Goal: Navigation & Orientation: Find specific page/section

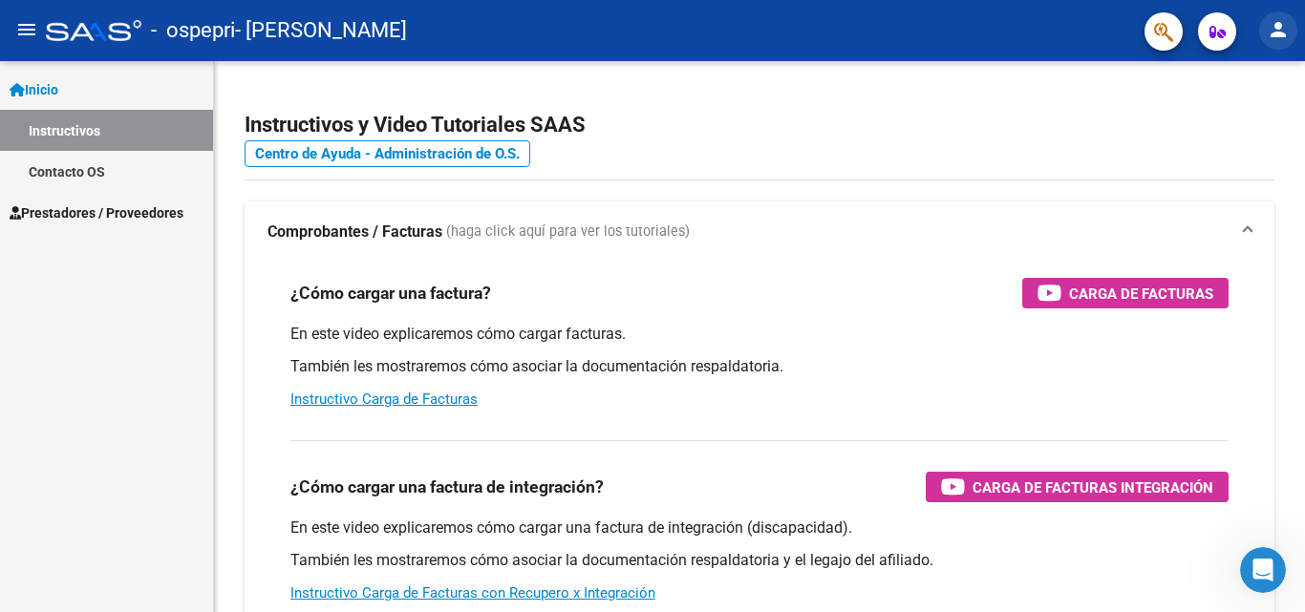
click at [1285, 29] on mat-icon "person" at bounding box center [1278, 29] width 23 height 23
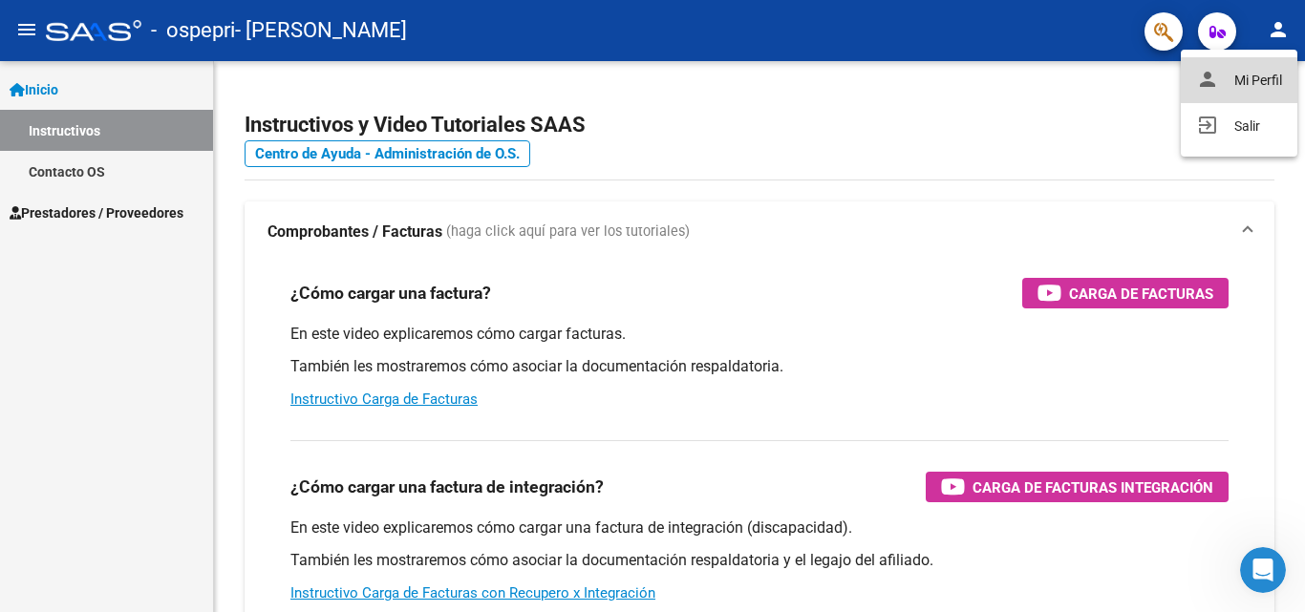
click at [1254, 76] on button "person Mi Perfil" at bounding box center [1239, 80] width 117 height 46
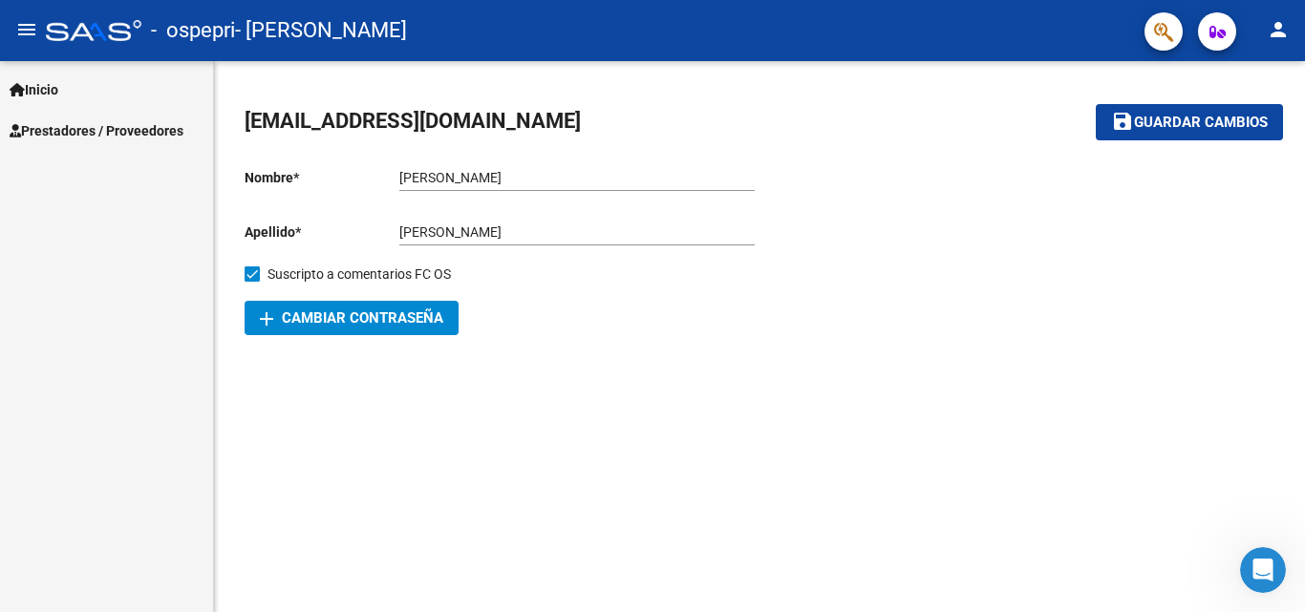
click at [463, 414] on mat-sidenav-content "[EMAIL_ADDRESS][DOMAIN_NAME] save Guardar cambios Nombre * [PERSON_NAME] nombre…" at bounding box center [759, 336] width 1091 height 551
click at [77, 84] on link "Inicio" at bounding box center [106, 89] width 213 height 41
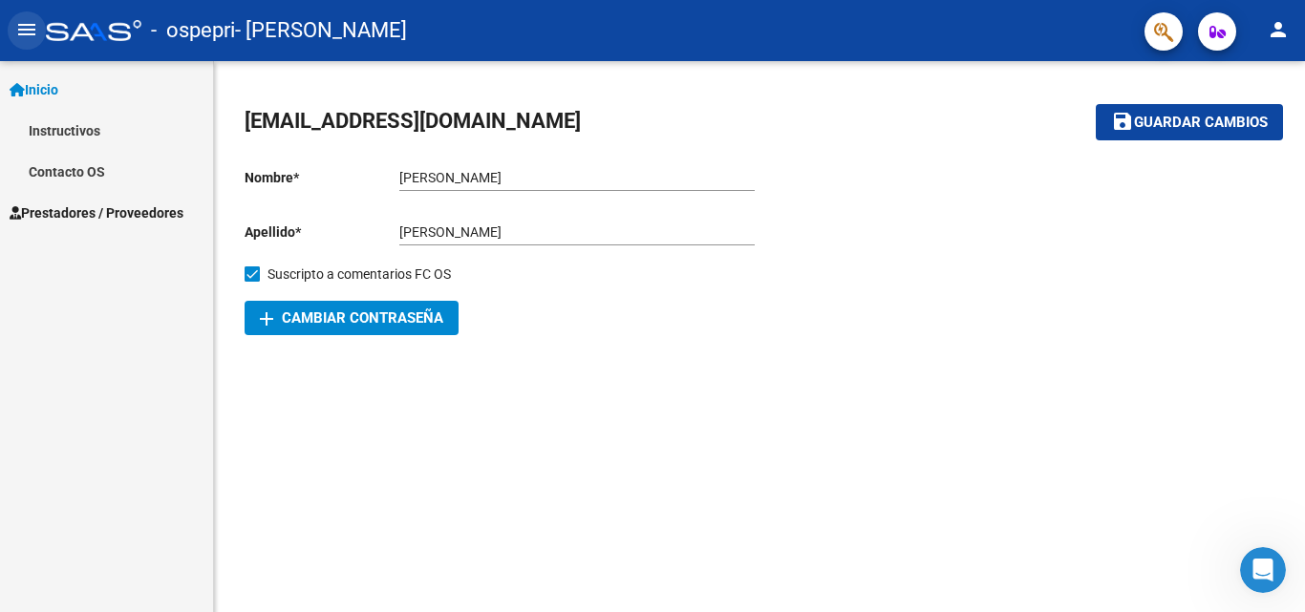
click at [28, 30] on mat-icon "menu" at bounding box center [26, 29] width 23 height 23
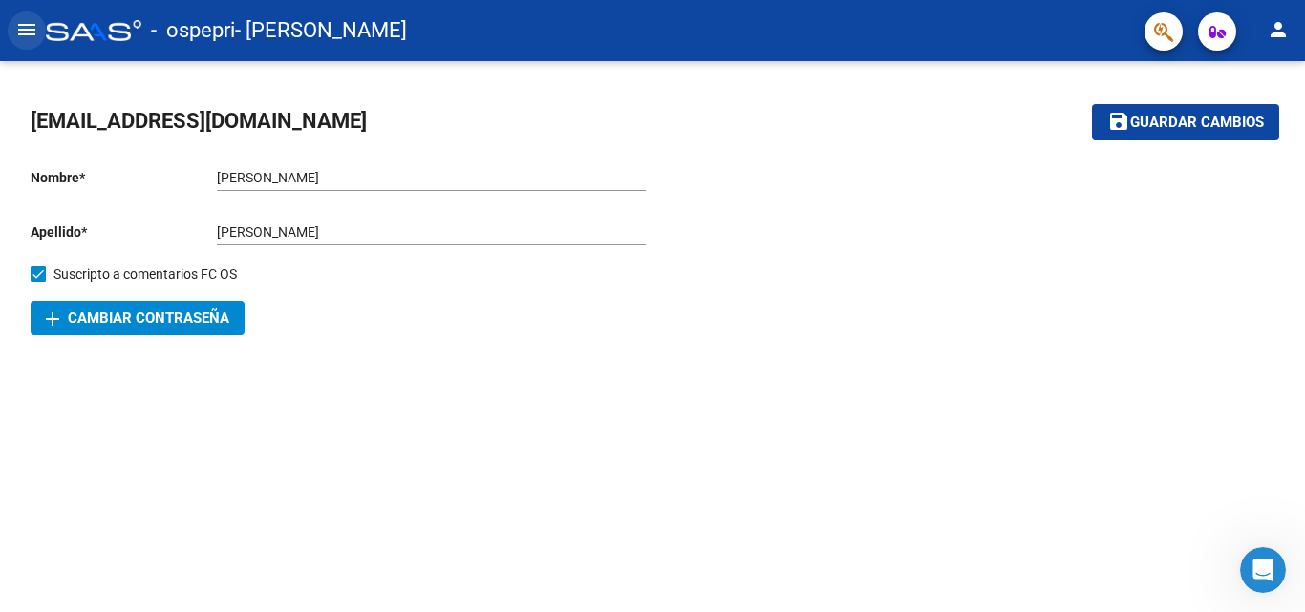
click at [28, 30] on mat-icon "menu" at bounding box center [26, 29] width 23 height 23
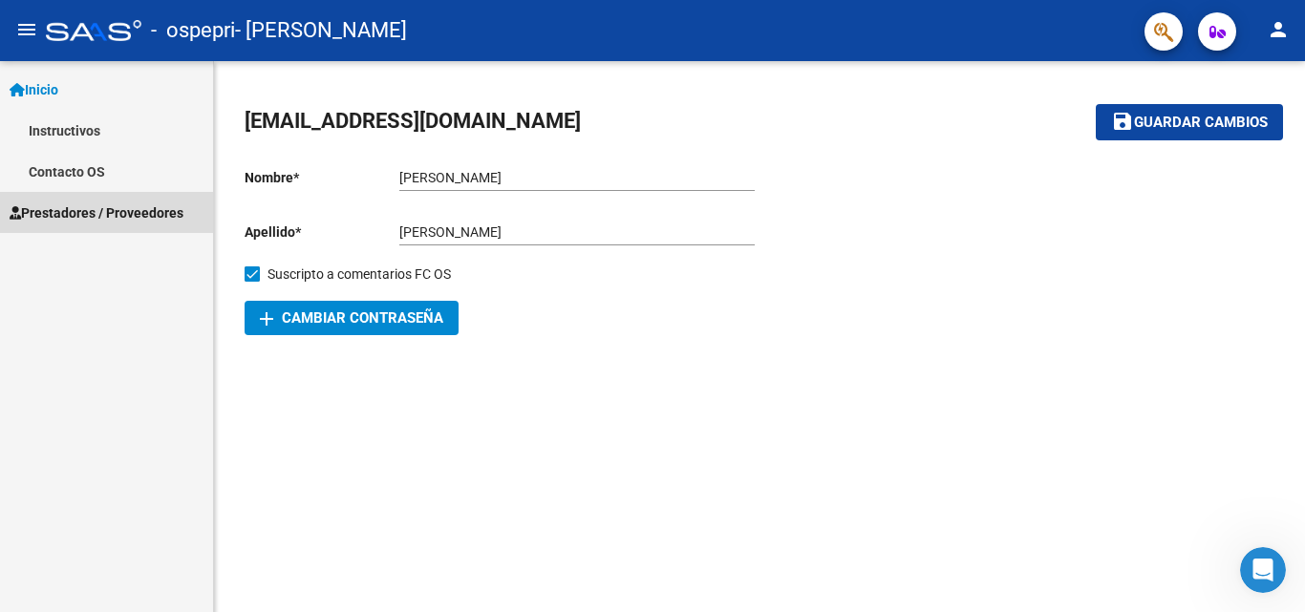
click at [62, 210] on span "Prestadores / Proveedores" at bounding box center [97, 213] width 174 height 21
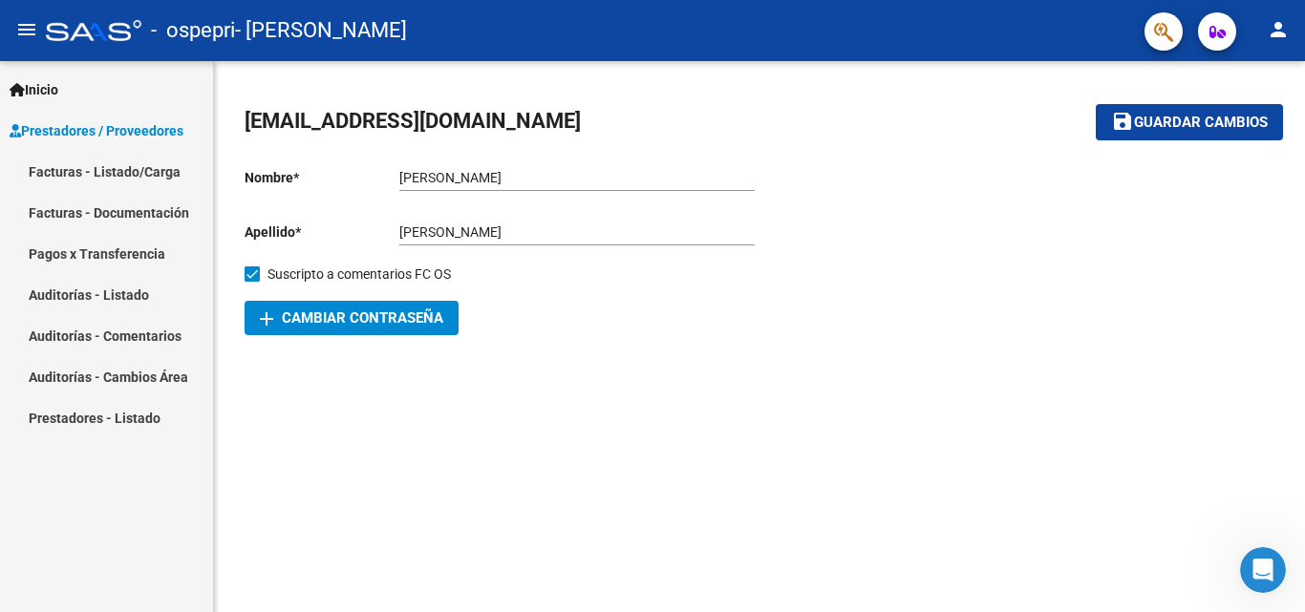
click at [626, 350] on div "[EMAIL_ADDRESS][DOMAIN_NAME] save Guardar cambios Nombre * [PERSON_NAME] nombre…" at bounding box center [759, 221] width 1091 height 320
click at [603, 393] on mat-sidenav-content "[EMAIL_ADDRESS][DOMAIN_NAME] save Guardar cambios Nombre * [PERSON_NAME] nombre…" at bounding box center [759, 336] width 1091 height 551
click at [88, 85] on link "Inicio" at bounding box center [106, 89] width 213 height 41
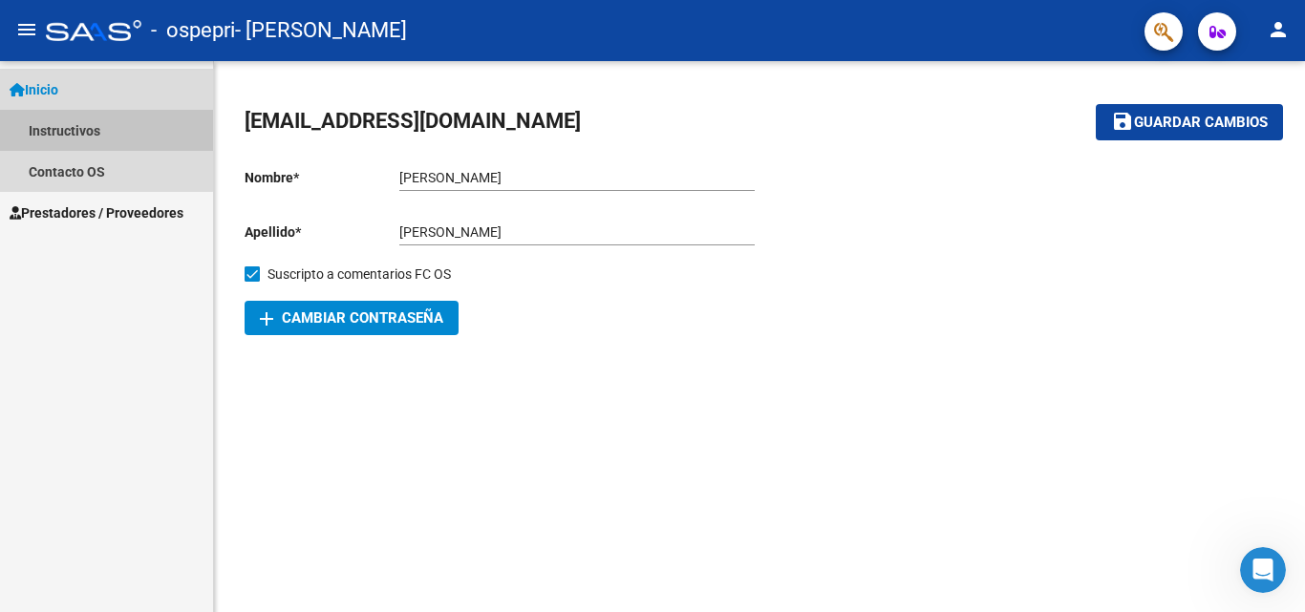
click at [59, 121] on link "Instructivos" at bounding box center [106, 130] width 213 height 41
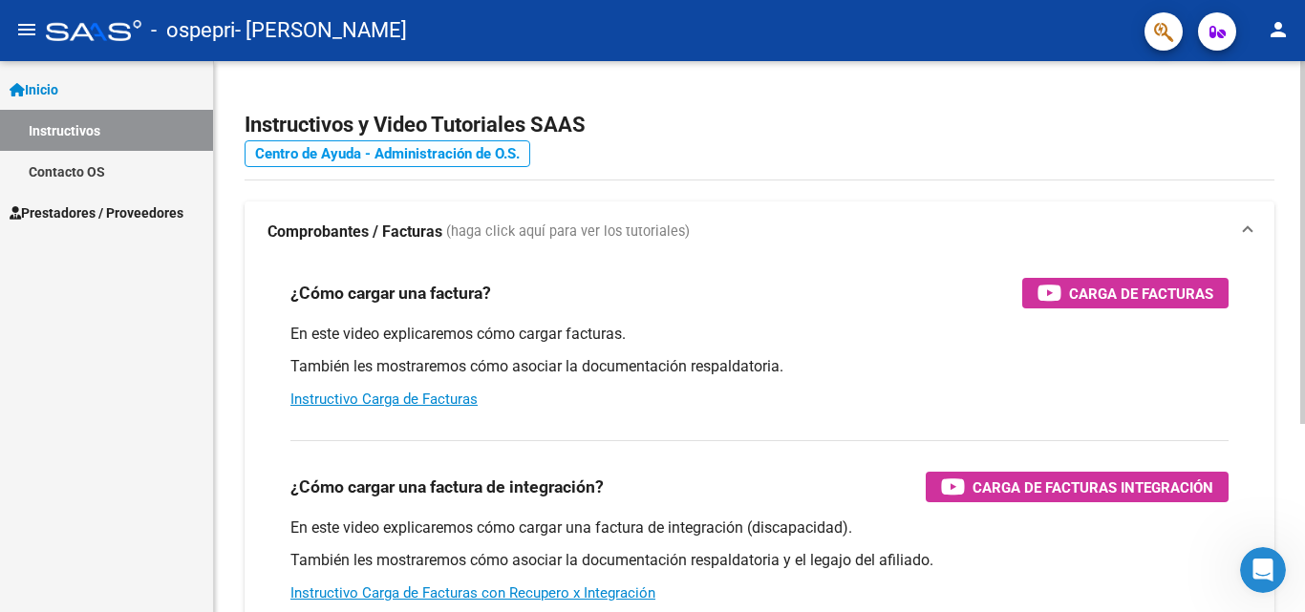
click at [386, 155] on link "Centro de Ayuda - Administración de O.S." at bounding box center [388, 153] width 286 height 27
click at [1276, 29] on mat-icon "person" at bounding box center [1278, 29] width 23 height 23
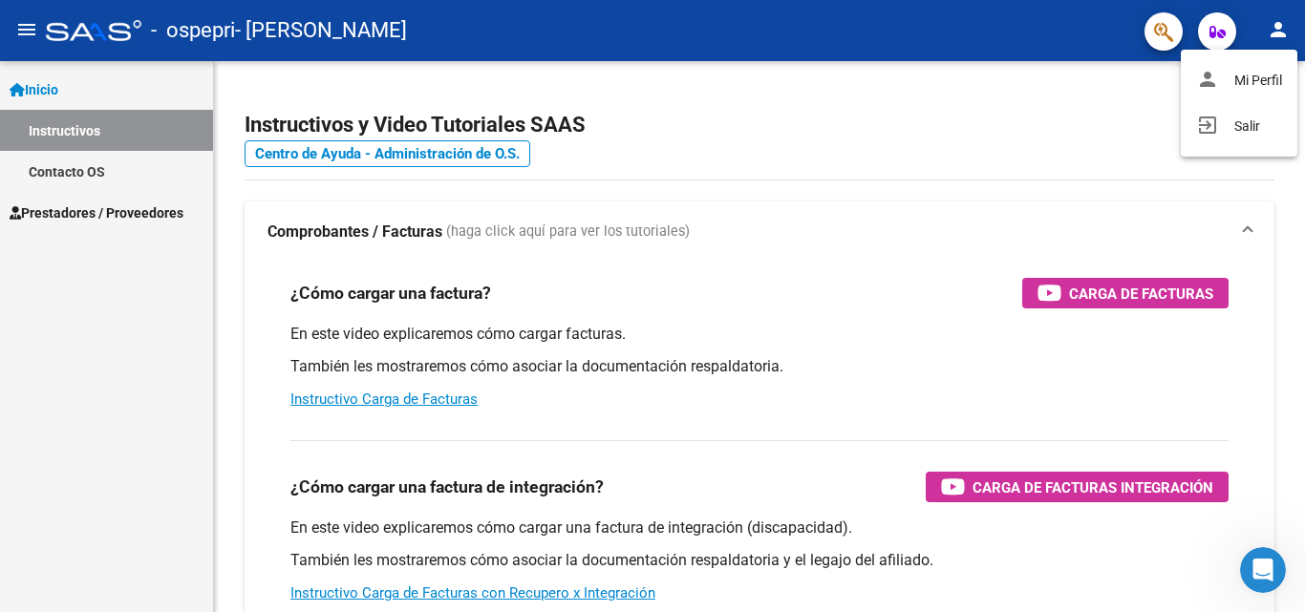
click at [910, 159] on div at bounding box center [652, 306] width 1305 height 612
